Goal: Task Accomplishment & Management: Use online tool/utility

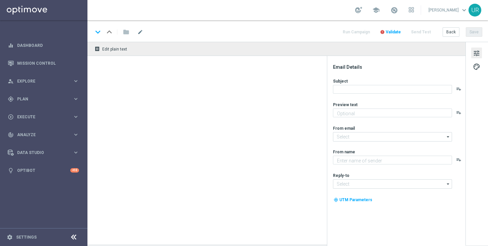
type textarea "GRATIS Rubbellose zu deiner Gewinnchance."
type textarea "Lottoland"
type input "[EMAIL_ADDRESS][DOMAIN_NAME]"
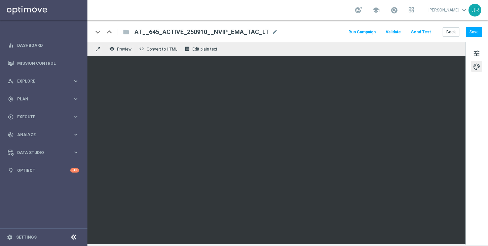
click at [417, 33] on button "Send Test" at bounding box center [421, 32] width 22 height 9
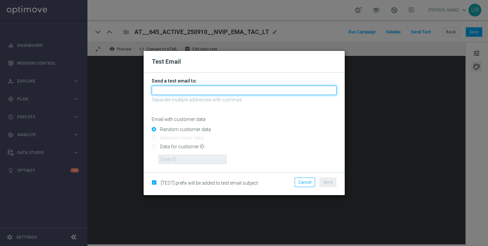
click at [267, 90] on input "text" at bounding box center [244, 90] width 185 height 9
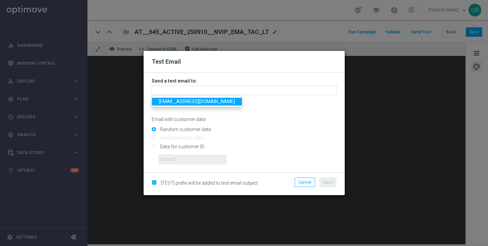
click at [170, 103] on span "[EMAIL_ADDRESS][DOMAIN_NAME]" at bounding box center [197, 101] width 76 height 5
type input "[EMAIL_ADDRESS][DOMAIN_NAME]"
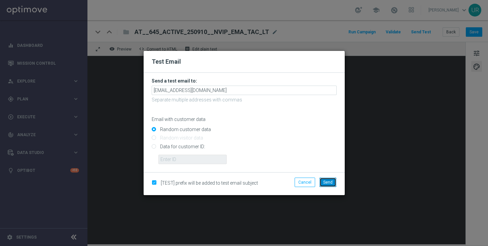
click at [323, 182] on button "Send" at bounding box center [328, 181] width 17 height 9
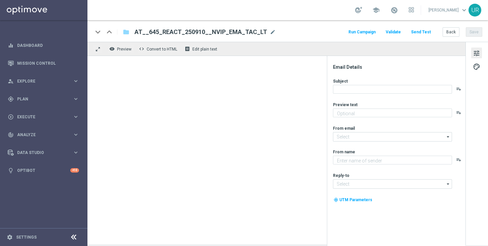
type textarea "GRATIS Rubbellose zu deiner Gewinnchance."
type input "[EMAIL_ADDRESS][DOMAIN_NAME]"
type textarea "Lottoland"
type input "[EMAIL_ADDRESS][DOMAIN_NAME]"
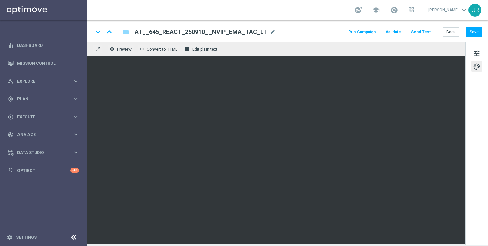
click at [415, 32] on button "Send Test" at bounding box center [421, 32] width 22 height 9
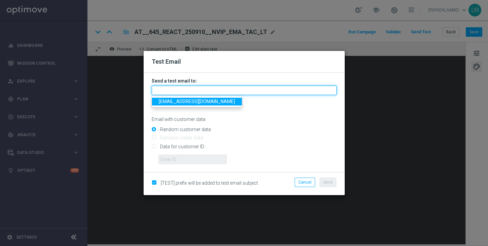
click at [280, 89] on input "text" at bounding box center [244, 90] width 185 height 9
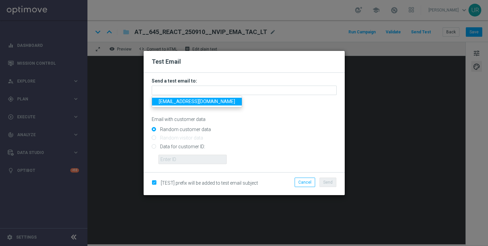
click at [179, 106] on ul "[EMAIL_ADDRESS][DOMAIN_NAME]" at bounding box center [197, 102] width 91 height 12
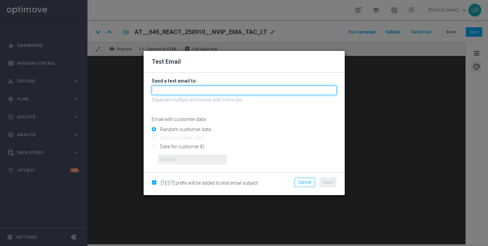
click at [211, 90] on input "text" at bounding box center [244, 90] width 185 height 9
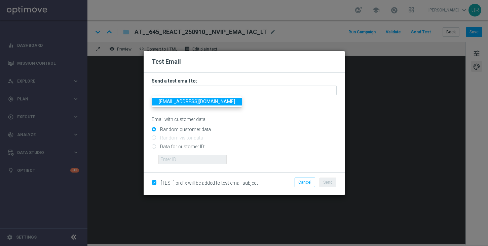
click at [181, 101] on span "[EMAIL_ADDRESS][DOMAIN_NAME]" at bounding box center [197, 101] width 76 height 5
type input "[EMAIL_ADDRESS][DOMAIN_NAME]"
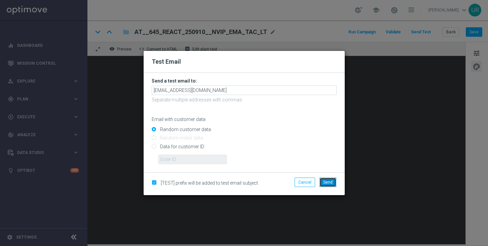
click at [322, 182] on button "Send" at bounding box center [328, 181] width 17 height 9
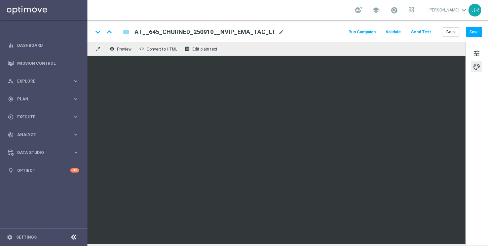
click at [429, 33] on button "Send Test" at bounding box center [421, 32] width 22 height 9
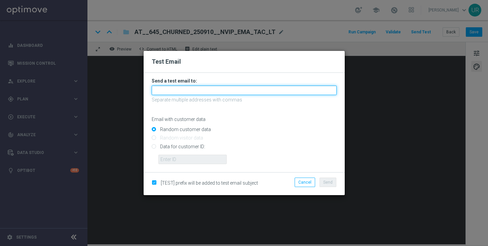
click at [239, 88] on input "text" at bounding box center [244, 90] width 185 height 9
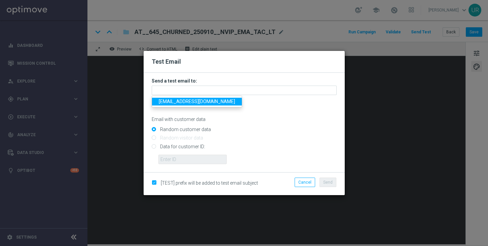
click at [169, 100] on span "[EMAIL_ADDRESS][DOMAIN_NAME]" at bounding box center [197, 101] width 76 height 5
type input "[EMAIL_ADDRESS][DOMAIN_NAME]"
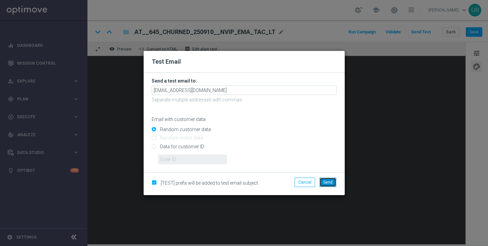
click at [329, 185] on button "Send" at bounding box center [328, 181] width 17 height 9
